Goal: Use online tool/utility: Utilize a website feature to perform a specific function

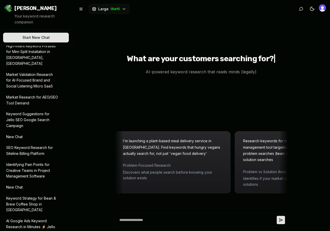
scroll to position [15, 0]
click at [36, 99] on p "Market Research for AEO/GEO Tool Demand" at bounding box center [32, 100] width 52 height 12
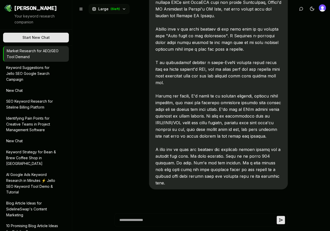
scroll to position [63, 0]
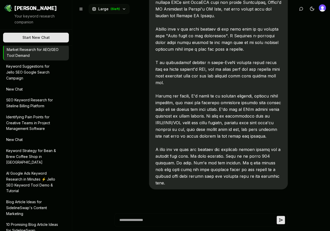
click at [32, 148] on p "Keyword Strategy for Bean & Brew Coffee Shop in [GEOGRAPHIC_DATA]" at bounding box center [32, 157] width 52 height 18
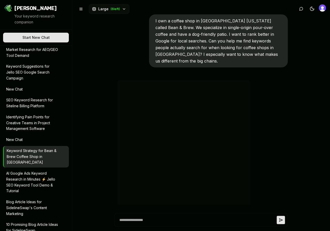
type textarea "*"
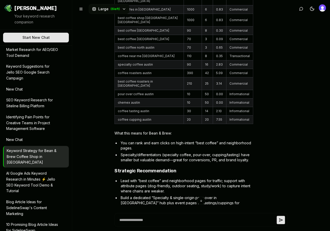
scroll to position [1236, 0]
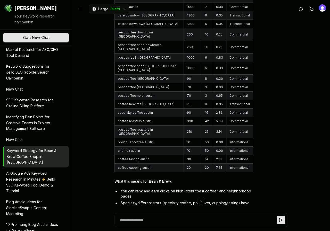
click at [33, 171] on p "AI Google Ads Keyword Research in Minutes ⚡️ Jello SEO Keyword Tool Demo & Tuto…" at bounding box center [32, 182] width 52 height 23
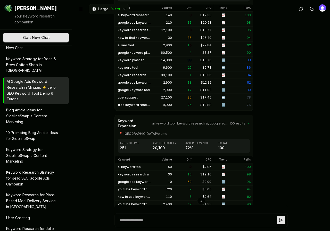
scroll to position [156, 0]
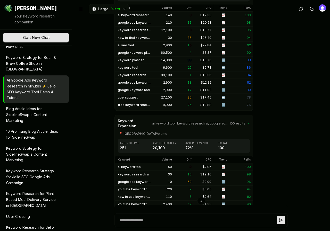
click at [30, 106] on p "Blog Article Ideas for SidelineSwap's Content Marketing" at bounding box center [32, 115] width 52 height 18
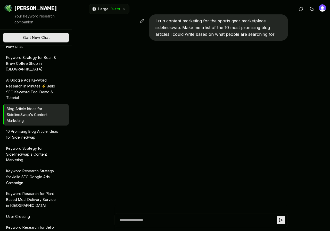
click at [37, 129] on p "10 Promising Blog Article Ideas for SidelineSwap" at bounding box center [32, 135] width 52 height 12
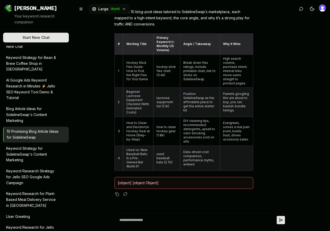
scroll to position [5, 0]
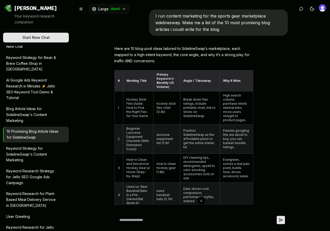
click at [15, 146] on p "Keyword Strategy for SidelineSwap's Content Marketing" at bounding box center [32, 155] width 52 height 18
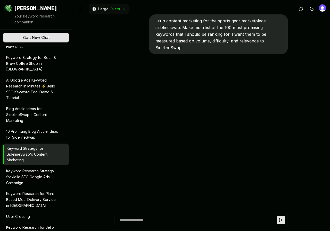
scroll to position [2926, 0]
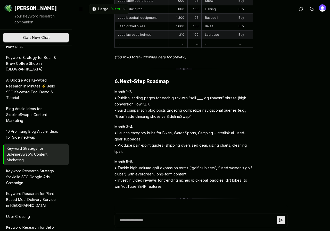
click at [41, 168] on p "Keyword Research Strategy for Jello SEO Google Ads Campaign" at bounding box center [32, 177] width 52 height 18
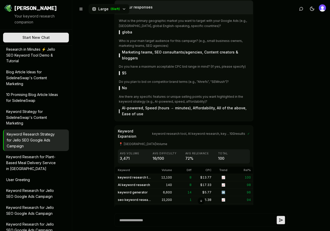
scroll to position [203, 0]
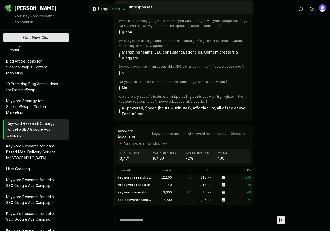
click at [41, 143] on p "Keyword Research for Plant-Based Meal Delivery Service in [GEOGRAPHIC_DATA]" at bounding box center [32, 152] width 52 height 18
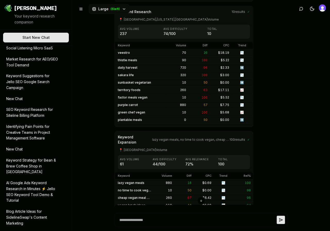
scroll to position [0, 0]
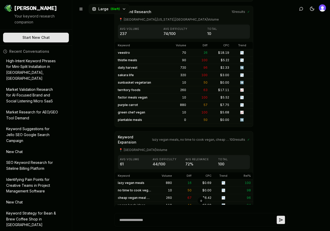
click at [26, 131] on p "Keyword Suggestions for Jello SEO Google Search Campaign" at bounding box center [32, 135] width 52 height 18
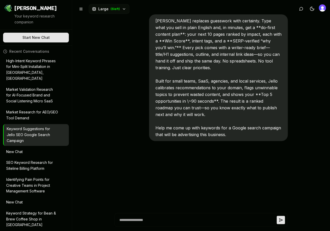
scroll to position [2470, 0]
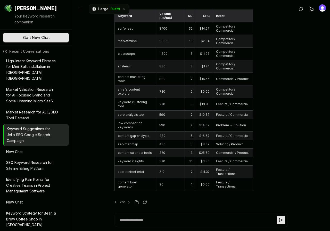
click at [39, 112] on p "Market Research for AEO/GEO Tool Demand" at bounding box center [32, 115] width 52 height 12
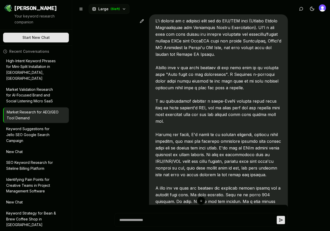
scroll to position [0, 0]
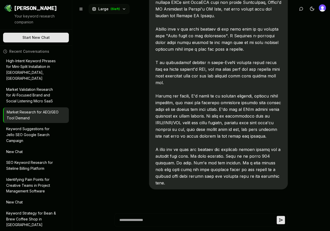
click at [29, 92] on p "Market Validation Research for AI-Focused Brand and Social Listening Micro SaaS" at bounding box center [32, 96] width 52 height 18
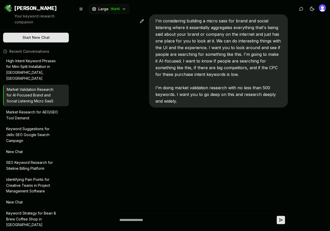
click at [33, 160] on p "SEO Keyword Research for Siteline Billing Platform" at bounding box center [32, 166] width 52 height 12
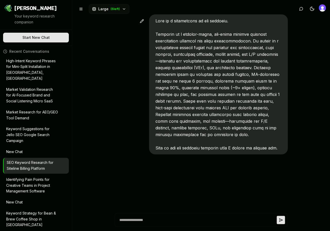
click at [22, 177] on p "Identifying Pain Points for Creative Teams in Project Management Software" at bounding box center [32, 186] width 52 height 18
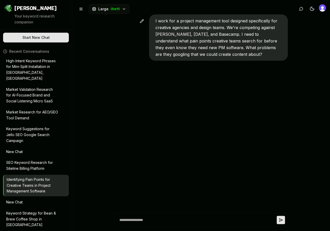
click at [36, 211] on p "Keyword Strategy for Bean & Brew Coffee Shop in [GEOGRAPHIC_DATA]" at bounding box center [32, 220] width 52 height 18
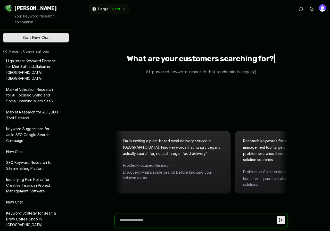
click at [165, 219] on textarea at bounding box center [196, 220] width 159 height 13
paste textarea "**********"
type textarea "**********"
type textarea "*"
type textarea "**********"
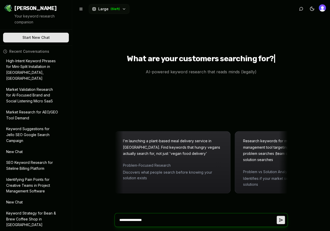
type textarea "*"
type textarea "*****"
type textarea "*"
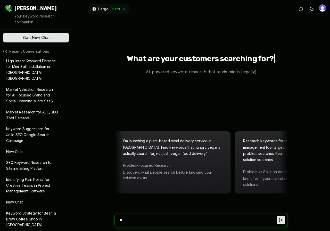
type textarea "*"
paste textarea "**********"
type textarea "**********"
type textarea "*"
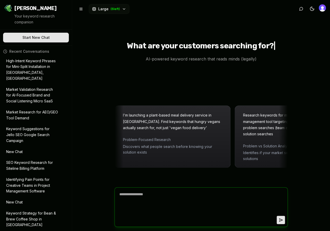
type textarea "*"
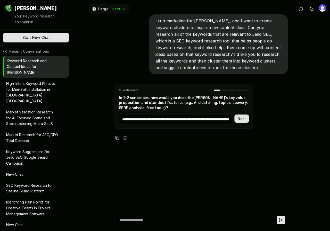
scroll to position [0, 76]
type input "**********"
click at [240, 119] on button "Next" at bounding box center [241, 119] width 14 height 8
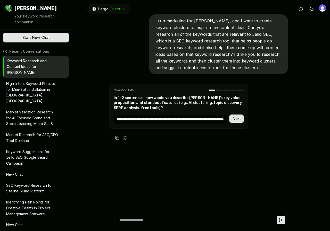
scroll to position [20, 0]
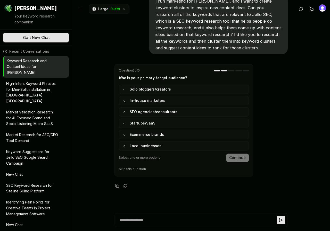
click at [143, 103] on button "○ In-house marketers" at bounding box center [184, 100] width 130 height 9
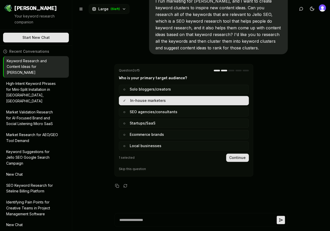
click at [145, 113] on button "○ SEO agencies/consultants" at bounding box center [184, 111] width 130 height 9
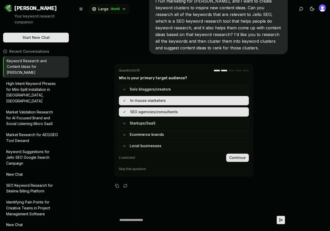
click at [138, 125] on button "○ Startups/SaaS" at bounding box center [184, 123] width 130 height 9
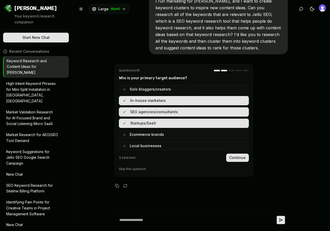
click at [142, 135] on button "○ Ecommerce brands" at bounding box center [184, 134] width 130 height 9
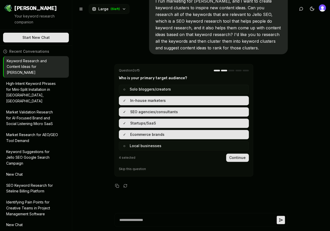
click at [192, 145] on button "○ Local businesses" at bounding box center [184, 145] width 130 height 9
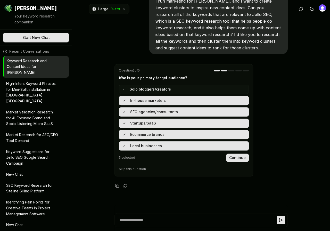
click at [243, 158] on button "Continue" at bounding box center [237, 158] width 23 height 8
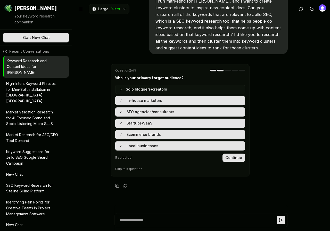
scroll to position [0, 0]
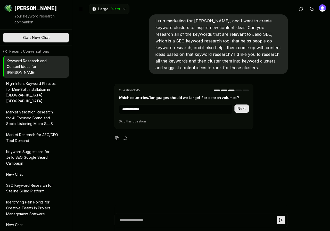
type input "**********"
click at [234, 105] on button "Next" at bounding box center [241, 109] width 14 height 8
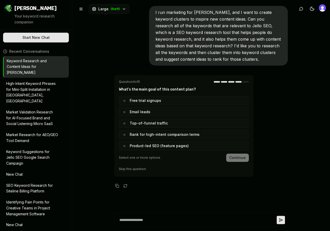
click at [156, 122] on button "○ Top-of-funnel traffic" at bounding box center [184, 123] width 130 height 9
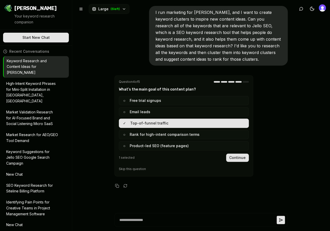
click at [156, 137] on button "○ Rank for high-intent comparison terms" at bounding box center [184, 134] width 130 height 9
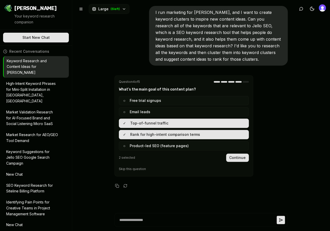
click at [156, 135] on button "✓ Rank for high-intent comparison terms" at bounding box center [184, 134] width 130 height 9
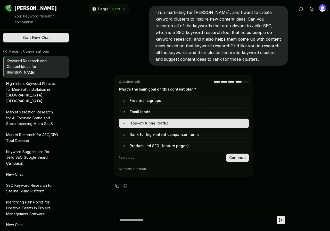
click at [156, 145] on button "○ Product-led SEO (feature pages)" at bounding box center [184, 145] width 130 height 9
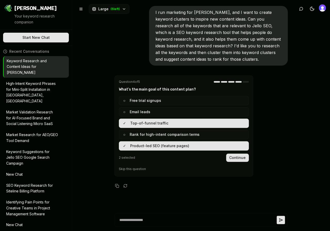
click at [160, 146] on button "✓ Product-led SEO (feature pages)" at bounding box center [184, 145] width 130 height 9
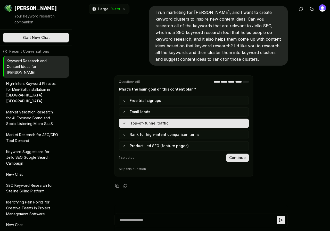
click at [236, 158] on button "Continue" at bounding box center [237, 158] width 23 height 8
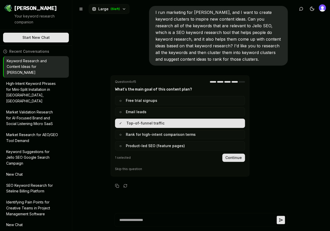
scroll to position [0, 0]
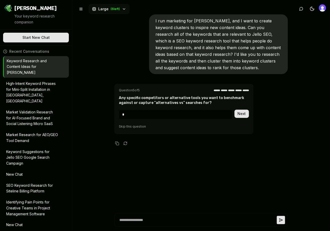
type input "**"
click button "Next" at bounding box center [241, 114] width 14 height 8
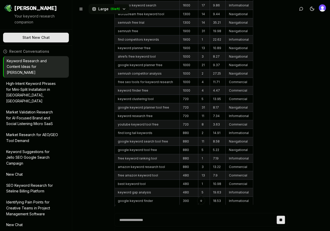
scroll to position [2405, 0]
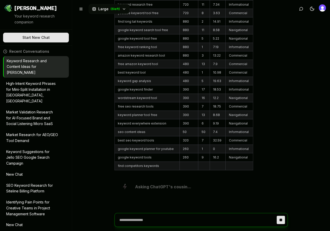
click at [171, 224] on textarea at bounding box center [196, 220] width 159 height 13
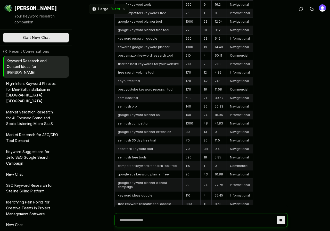
scroll to position [2626, 0]
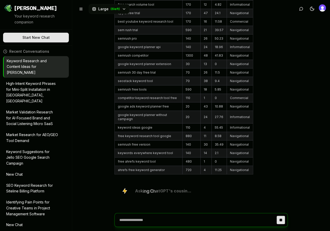
paste textarea "**********"
type textarea "**********"
type textarea "*"
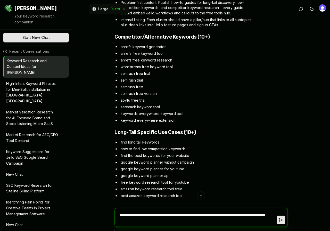
scroll to position [3001, 0]
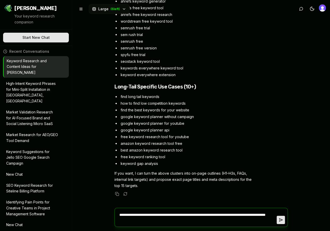
click at [171, 221] on textarea "**********" at bounding box center [196, 217] width 159 height 19
type textarea "*"
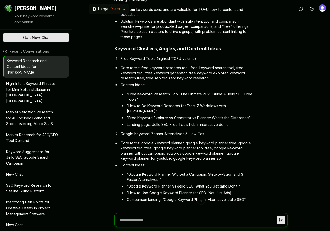
scroll to position [1073, 0]
